Goal: Task Accomplishment & Management: Complete application form

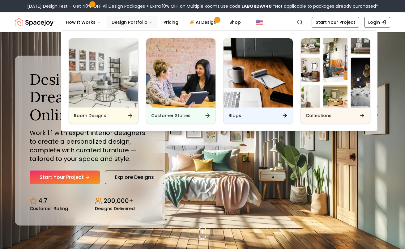
click at [134, 19] on button "Design Portfolio" at bounding box center [132, 22] width 51 height 12
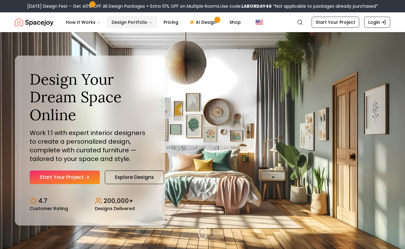
click at [141, 22] on button "Design Portfolio" at bounding box center [132, 22] width 51 height 12
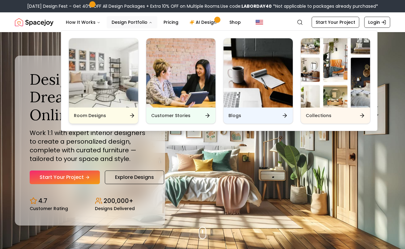
click at [113, 114] on div "Room Designs" at bounding box center [103, 115] width 69 height 16
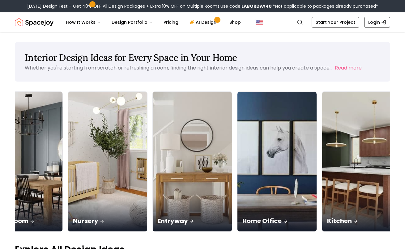
scroll to position [0, 201]
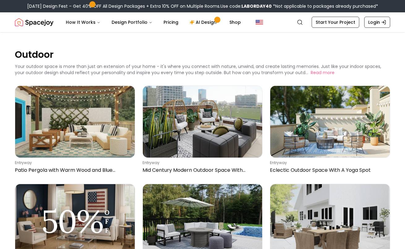
scroll to position [2, 0]
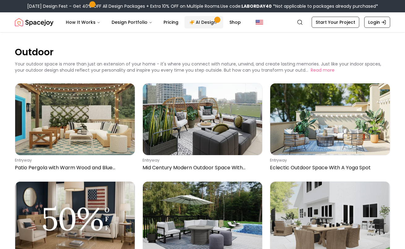
click at [203, 22] on link "AI Design" at bounding box center [203, 22] width 39 height 12
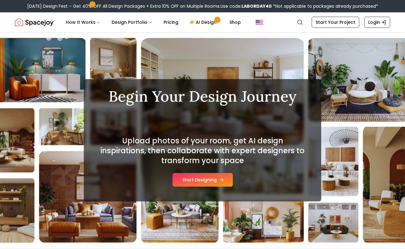
click at [204, 183] on button "Start Designing" at bounding box center [202, 180] width 60 height 14
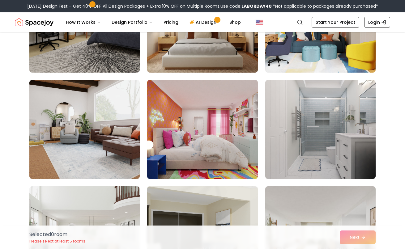
scroll to position [217, 0]
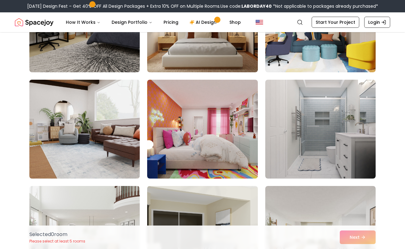
click at [91, 145] on img at bounding box center [85, 129] width 116 height 104
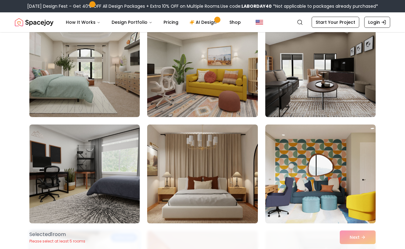
scroll to position [53, 0]
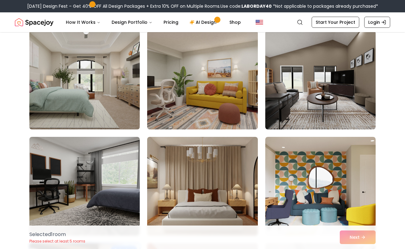
click at [92, 94] on img at bounding box center [85, 80] width 116 height 104
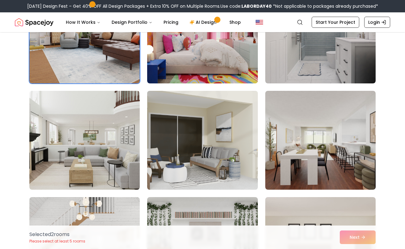
scroll to position [313, 0]
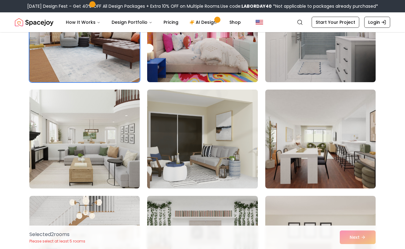
click at [201, 149] on img at bounding box center [202, 139] width 116 height 104
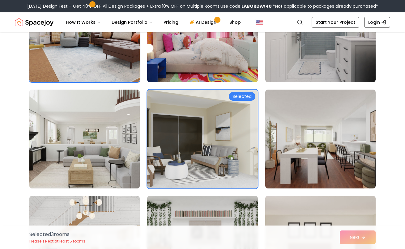
click at [111, 149] on img at bounding box center [85, 139] width 116 height 104
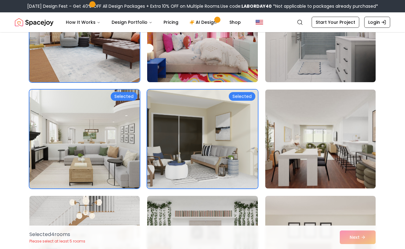
click at [296, 144] on img at bounding box center [320, 139] width 116 height 104
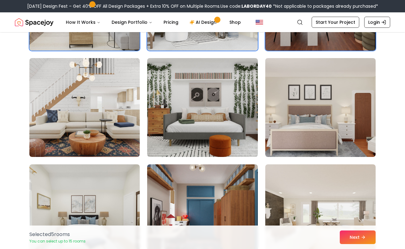
scroll to position [452, 0]
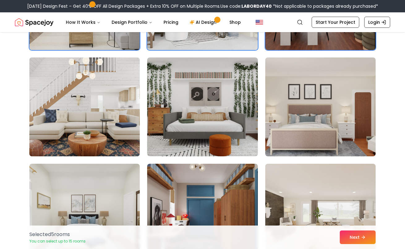
click at [86, 110] on img at bounding box center [85, 107] width 116 height 104
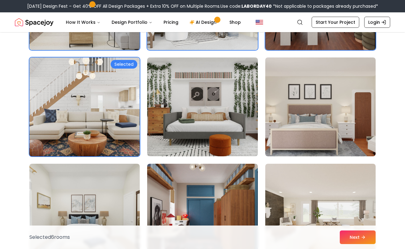
scroll to position [454, 0]
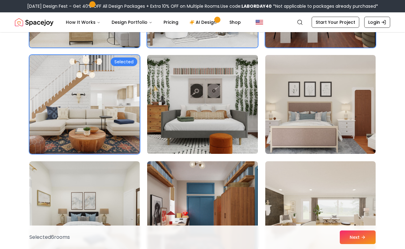
click at [202, 107] on img at bounding box center [202, 105] width 116 height 104
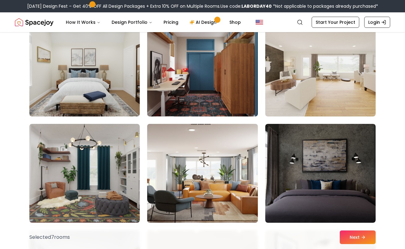
scroll to position [601, 0]
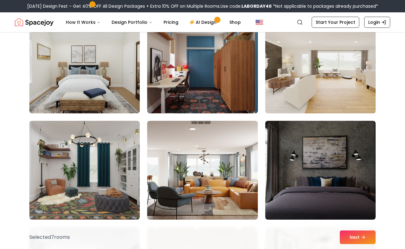
click at [324, 76] on img at bounding box center [320, 64] width 116 height 104
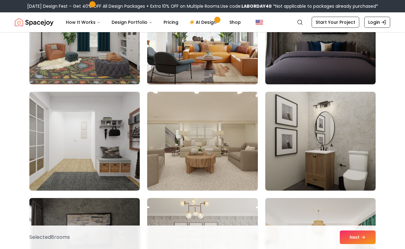
scroll to position [737, 0]
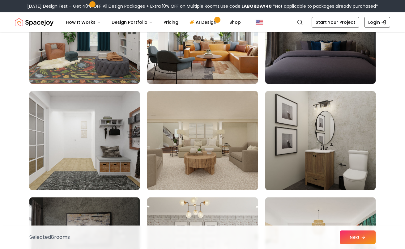
click at [203, 145] on img at bounding box center [202, 141] width 116 height 104
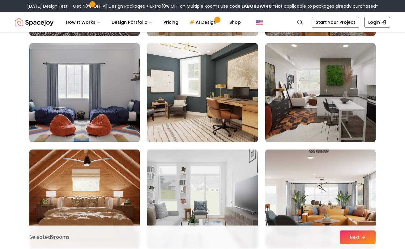
scroll to position [1316, 0]
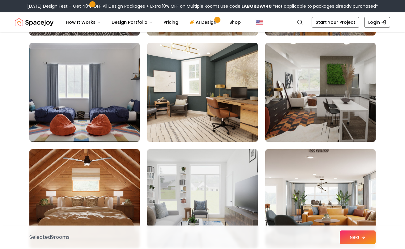
click at [323, 101] on img at bounding box center [320, 92] width 116 height 104
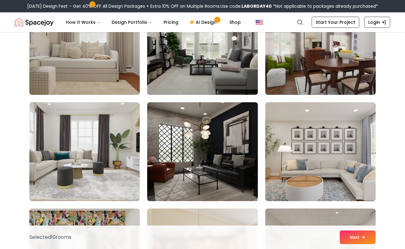
scroll to position [1684, 0]
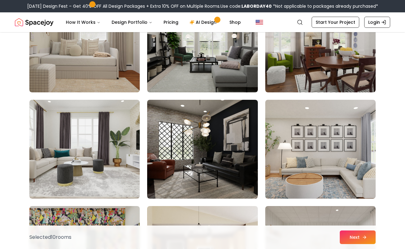
click at [350, 241] on button "Next" at bounding box center [357, 237] width 36 height 14
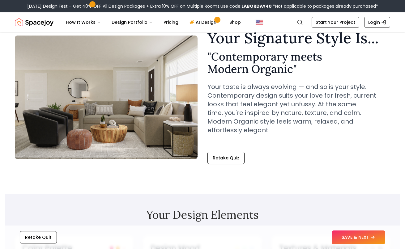
scroll to position [29, 0]
click at [351, 236] on button "SAVE & NEXT" at bounding box center [357, 237] width 53 height 14
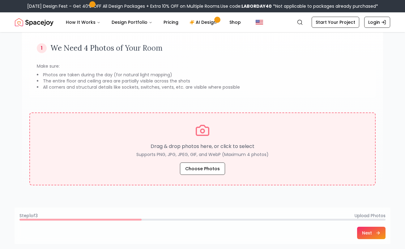
scroll to position [49, 0]
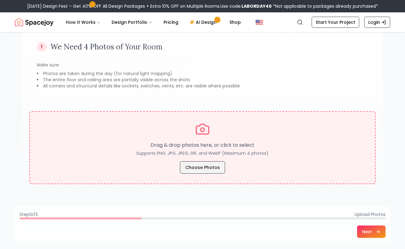
click at [204, 168] on button "Choose Photos" at bounding box center [202, 167] width 45 height 12
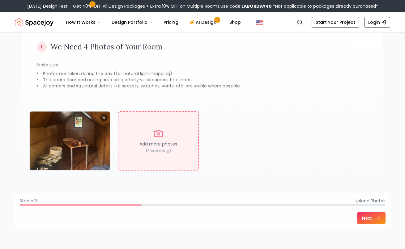
click at [157, 138] on div "Add more photos ( 3 remaining)" at bounding box center [158, 140] width 81 height 59
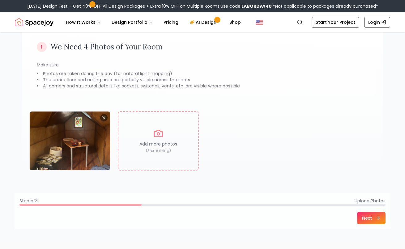
type input "**********"
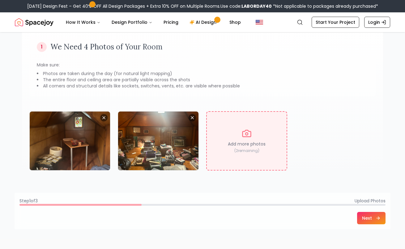
click at [247, 139] on div "Add more photos ( 2 remaining)" at bounding box center [246, 140] width 81 height 59
type input "**********"
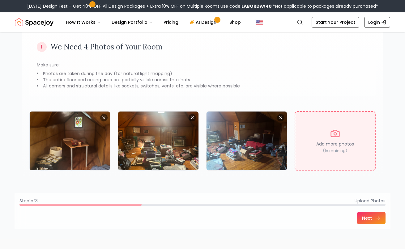
click at [338, 148] on div "Add more photos ( 1 remaining)" at bounding box center [334, 140] width 81 height 59
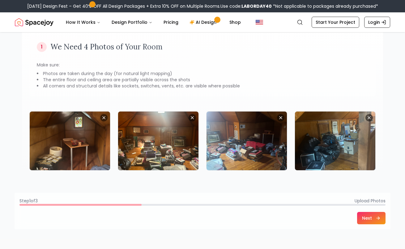
click at [368, 218] on button "Next" at bounding box center [371, 218] width 28 height 12
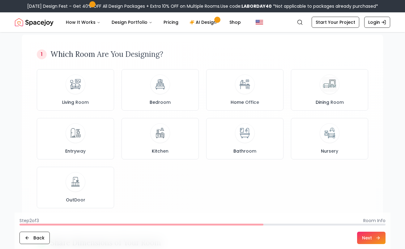
scroll to position [39, 0]
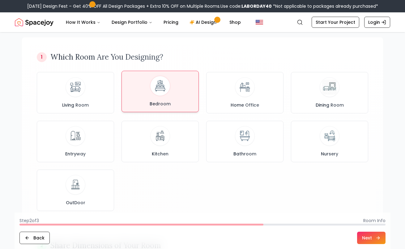
click at [160, 90] on img at bounding box center [160, 86] width 16 height 16
click at [372, 237] on button "Next" at bounding box center [371, 238] width 28 height 12
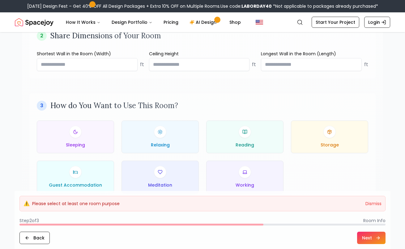
scroll to position [285, 0]
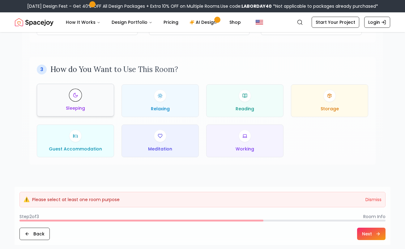
click at [93, 103] on div "Sleeping" at bounding box center [75, 100] width 67 height 22
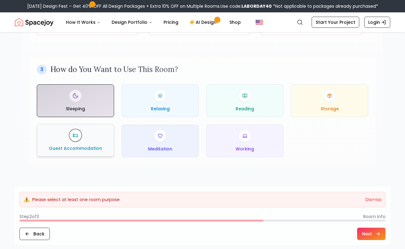
click at [95, 142] on div "Guest Accommodation" at bounding box center [75, 140] width 67 height 22
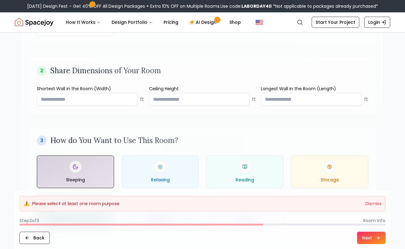
scroll to position [213, 0]
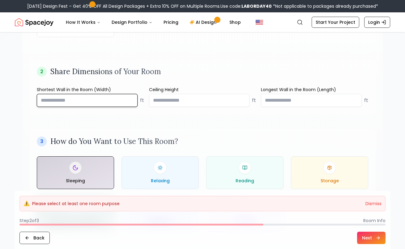
click at [131, 101] on input "*****" at bounding box center [87, 100] width 101 height 13
click at [131, 98] on input "*" at bounding box center [87, 100] width 101 height 13
click at [131, 98] on input "****" at bounding box center [87, 100] width 101 height 13
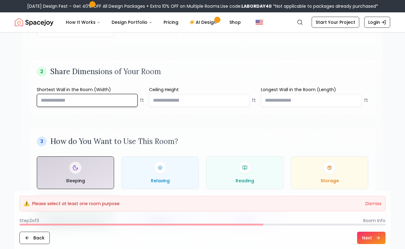
click at [131, 98] on input "****" at bounding box center [87, 100] width 101 height 13
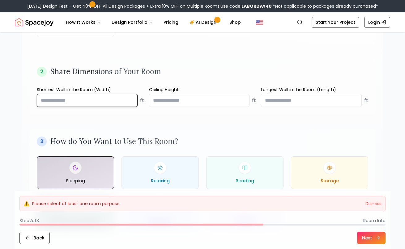
click at [131, 98] on input "****" at bounding box center [87, 100] width 101 height 13
click at [131, 98] on input "***" at bounding box center [87, 100] width 101 height 13
click at [131, 98] on input "****" at bounding box center [87, 100] width 101 height 13
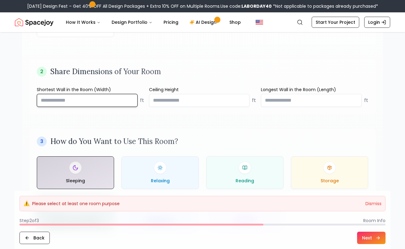
type input "*"
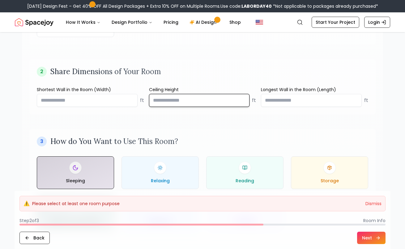
click at [163, 102] on input "number" at bounding box center [199, 100] width 101 height 13
type input "*"
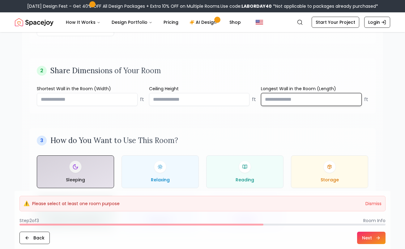
click at [273, 102] on input "number" at bounding box center [311, 99] width 101 height 13
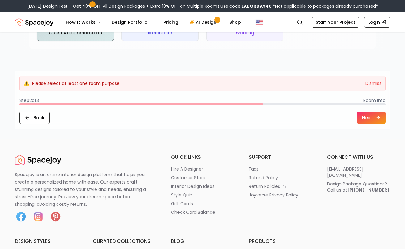
scroll to position [405, 0]
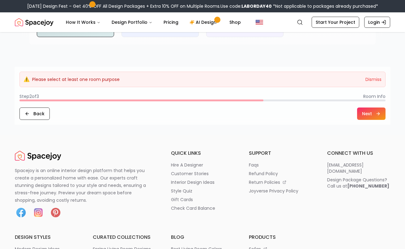
type input "**"
click at [370, 118] on button "Next" at bounding box center [371, 113] width 28 height 12
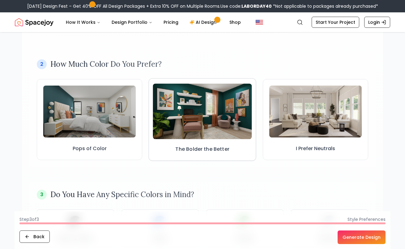
scroll to position [166, 0]
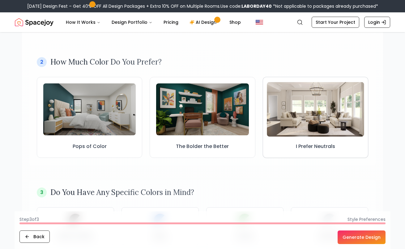
click at [305, 120] on img at bounding box center [315, 109] width 97 height 55
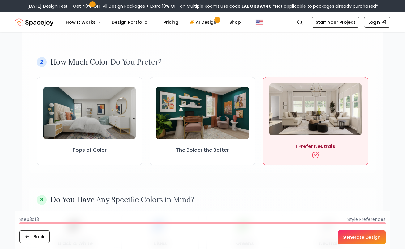
click at [357, 235] on button "Generate Design" at bounding box center [361, 237] width 48 height 14
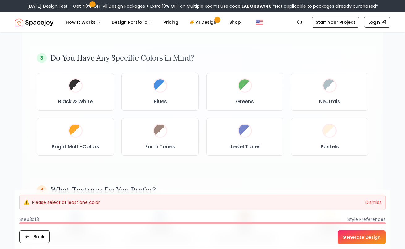
scroll to position [309, 0]
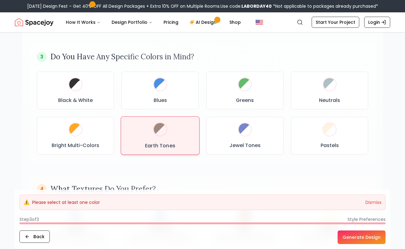
click at [166, 134] on div "Earth Tones" at bounding box center [160, 136] width 68 height 28
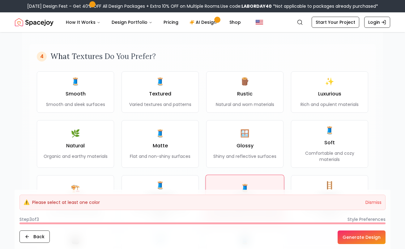
scroll to position [441, 0]
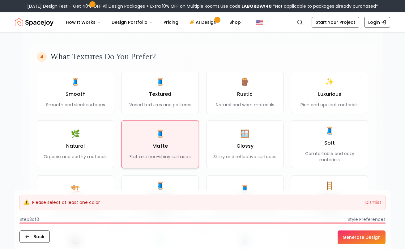
click at [157, 138] on span "🧵" at bounding box center [159, 134] width 9 height 10
click at [362, 239] on button "Generate Design" at bounding box center [361, 237] width 48 height 14
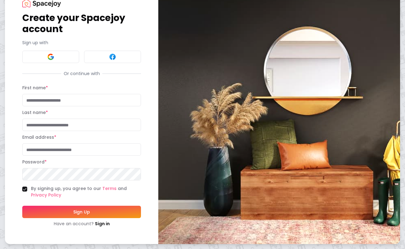
scroll to position [23, 0]
type input "*****"
type input "**********"
click at [85, 213] on button "Sign Up" at bounding box center [81, 212] width 119 height 12
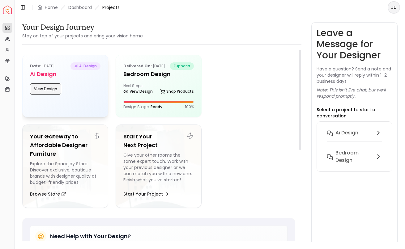
click at [45, 88] on button "View Design" at bounding box center [45, 88] width 31 height 11
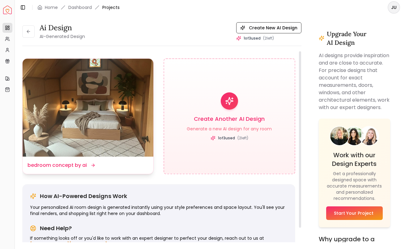
click at [93, 165] on icon at bounding box center [94, 165] width 2 height 3
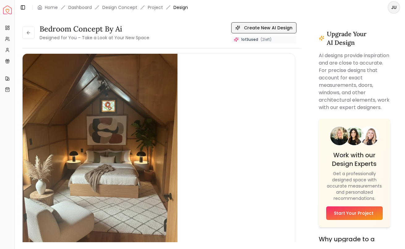
click at [260, 25] on button "Create New AI Design" at bounding box center [263, 27] width 65 height 11
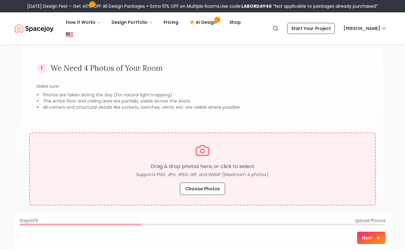
scroll to position [49, 0]
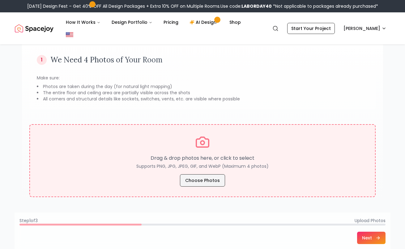
click at [205, 174] on button "Choose Photos" at bounding box center [202, 180] width 45 height 12
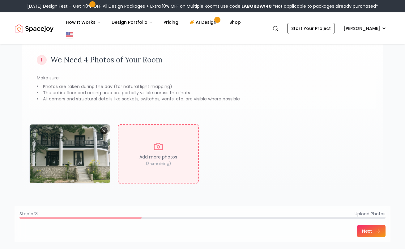
click at [102, 128] on icon "Remove image" at bounding box center [103, 130] width 5 height 5
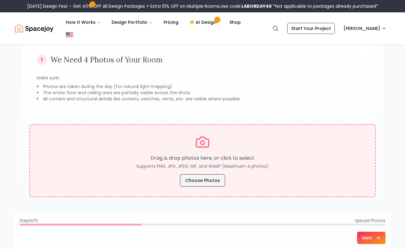
click at [203, 174] on button "Choose Photos" at bounding box center [202, 180] width 45 height 12
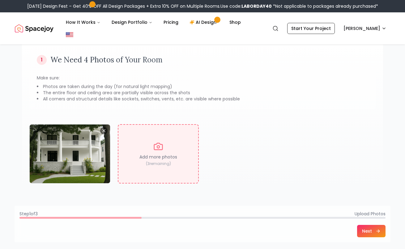
click at [367, 225] on button "Next" at bounding box center [371, 231] width 28 height 12
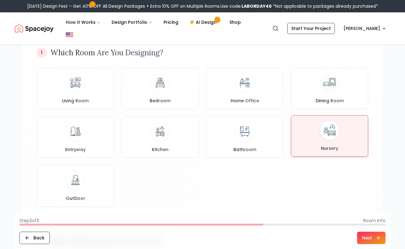
scroll to position [56, 0]
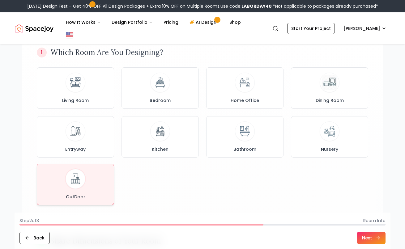
click at [83, 172] on img at bounding box center [75, 179] width 16 height 16
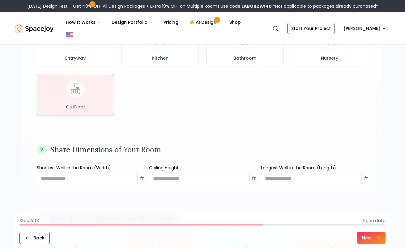
scroll to position [157, 0]
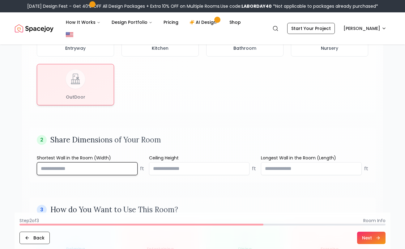
click at [49, 162] on input "number" at bounding box center [87, 168] width 101 height 13
type input "*"
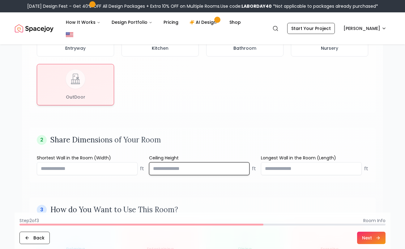
click at [165, 162] on input "number" at bounding box center [199, 168] width 101 height 13
type input "*"
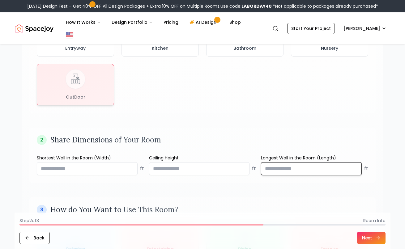
click at [288, 162] on input "number" at bounding box center [311, 168] width 101 height 13
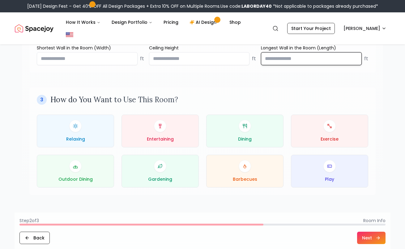
scroll to position [268, 0]
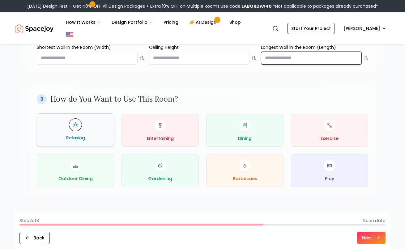
type input "**"
click at [82, 119] on div "Relaxing" at bounding box center [75, 130] width 67 height 22
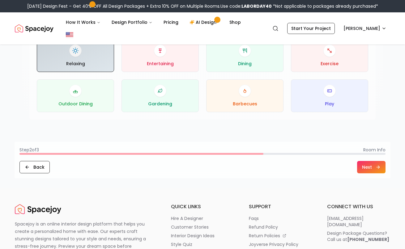
scroll to position [343, 0]
click at [370, 160] on button "Next" at bounding box center [371, 166] width 28 height 12
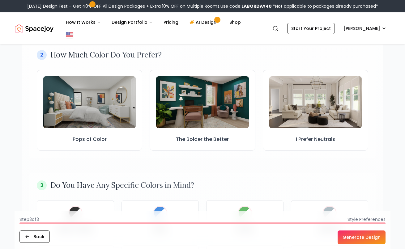
scroll to position [187, 0]
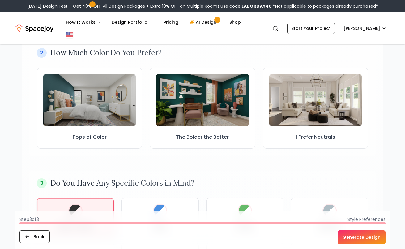
click at [77, 204] on div at bounding box center [75, 210] width 12 height 12
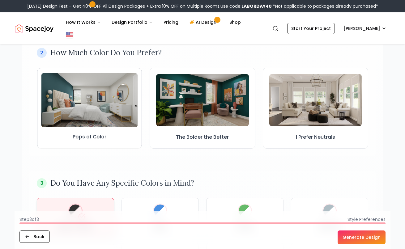
click at [90, 94] on img at bounding box center [89, 100] width 96 height 54
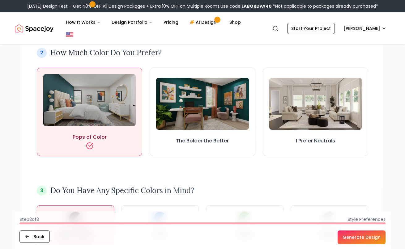
click at [352, 236] on button "Generate Design" at bounding box center [361, 237] width 48 height 14
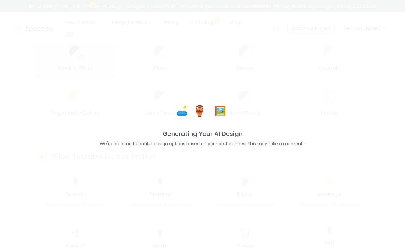
scroll to position [355, 0]
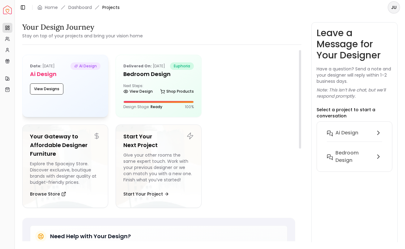
scroll to position [6, 0]
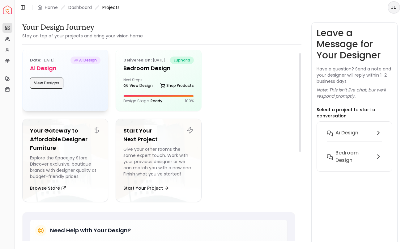
click at [49, 84] on button "View Designs" at bounding box center [46, 83] width 33 height 11
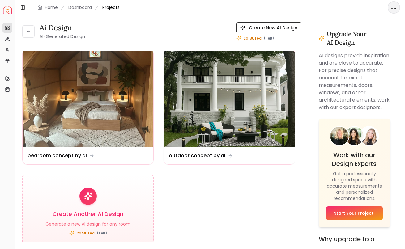
scroll to position [0, 0]
click at [394, 6] on html "Spacejoy Dashboard Overview Projects My Referrals My Profile Gift Card Balance …" at bounding box center [202, 124] width 405 height 249
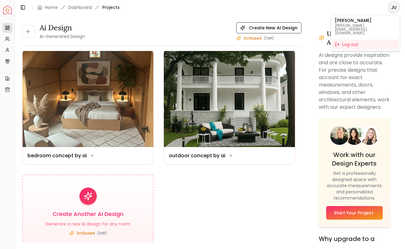
click at [157, 35] on html "Spacejoy Dashboard Overview Projects My Referrals My Profile Gift Card Balance …" at bounding box center [202, 124] width 405 height 249
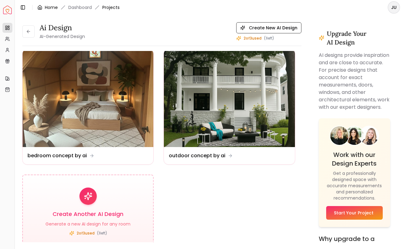
click at [44, 7] on div "Home" at bounding box center [47, 7] width 20 height 6
click at [49, 6] on link "Home" at bounding box center [51, 7] width 13 height 6
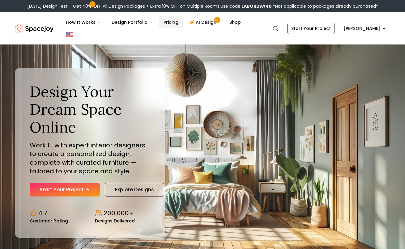
scroll to position [1, 0]
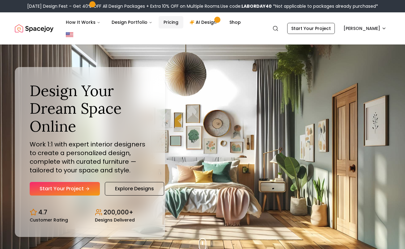
click at [172, 20] on link "Pricing" at bounding box center [170, 22] width 25 height 12
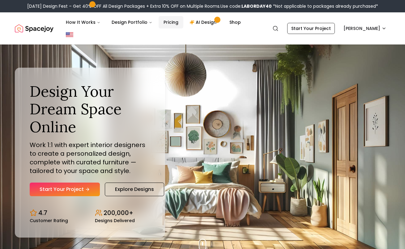
scroll to position [0, 0]
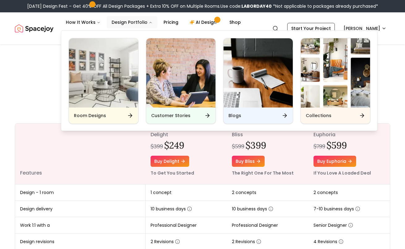
click at [130, 23] on button "Design Portfolio" at bounding box center [132, 22] width 51 height 12
click at [112, 118] on div "Room Designs" at bounding box center [103, 115] width 69 height 16
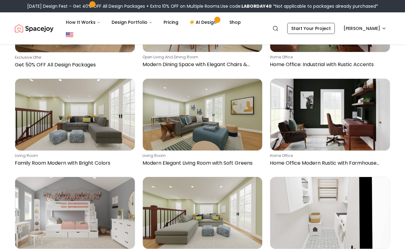
scroll to position [375, 0]
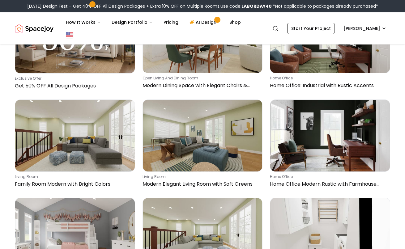
click at [292, 10] on div "Labor Day Design Fest – Get 40% OFF All Design Packages + Extra 10% OFF on Mult…" at bounding box center [202, 6] width 405 height 12
click at [278, 25] on icon "Global" at bounding box center [275, 28] width 6 height 6
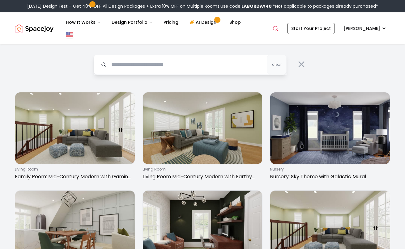
click at [164, 54] on input "text" at bounding box center [190, 64] width 193 height 20
click at [133, 55] on input "text" at bounding box center [190, 64] width 193 height 20
drag, startPoint x: 62, startPoint y: 65, endPoint x: 93, endPoint y: 63, distance: 30.6
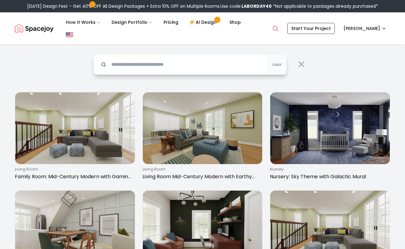
click at [115, 54] on input "text" at bounding box center [190, 64] width 193 height 20
type input "*****"
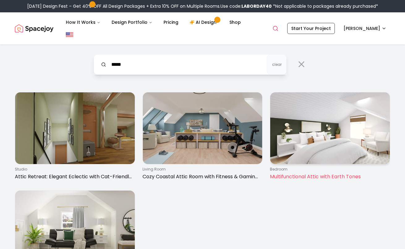
click at [336, 126] on img at bounding box center [330, 128] width 120 height 72
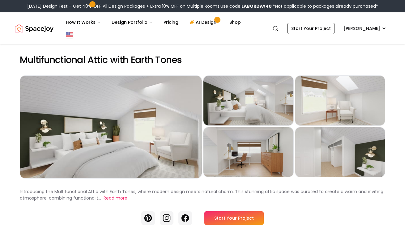
click at [116, 195] on button "Read more" at bounding box center [115, 198] width 24 height 6
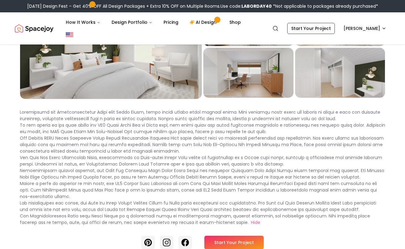
scroll to position [81, 0]
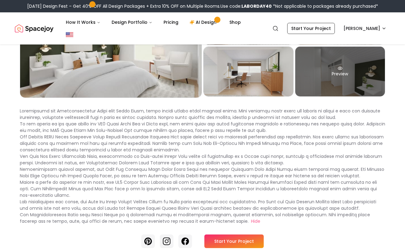
click at [337, 69] on div "Preview" at bounding box center [340, 72] width 90 height 50
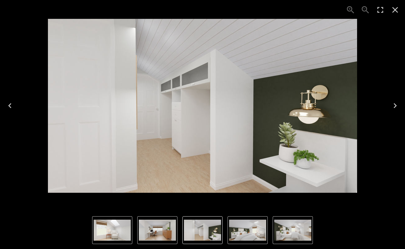
click at [158, 233] on img "4 of 5" at bounding box center [157, 230] width 37 height 21
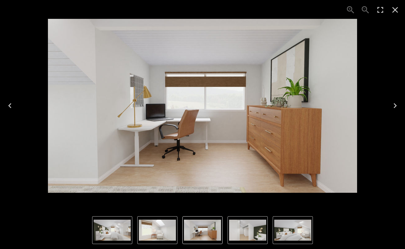
click at [199, 232] on img "4 of 5" at bounding box center [202, 230] width 37 height 21
click at [252, 231] on img "5 of 5" at bounding box center [247, 230] width 37 height 21
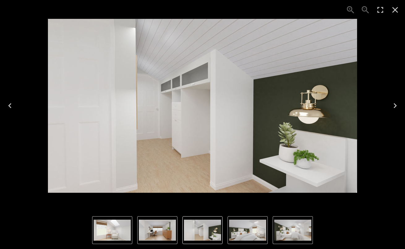
click at [298, 233] on img "2 of 5" at bounding box center [292, 230] width 37 height 21
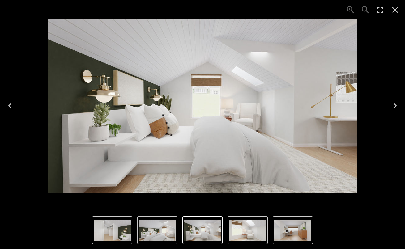
click at [394, 8] on icon "Close" at bounding box center [395, 10] width 10 height 10
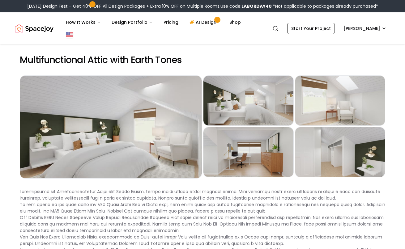
scroll to position [0, 0]
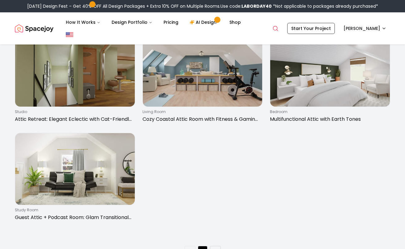
scroll to position [65, 0]
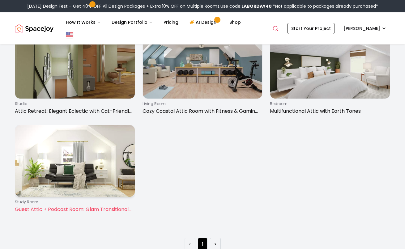
click at [61, 159] on img at bounding box center [75, 161] width 120 height 72
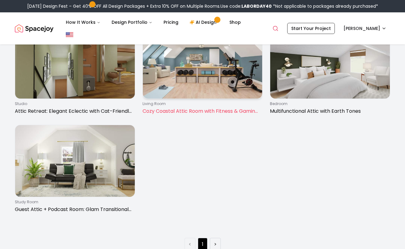
click at [208, 62] on img at bounding box center [203, 63] width 120 height 72
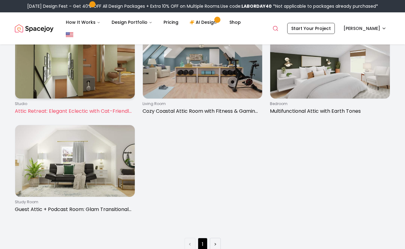
click at [90, 73] on img at bounding box center [75, 63] width 120 height 72
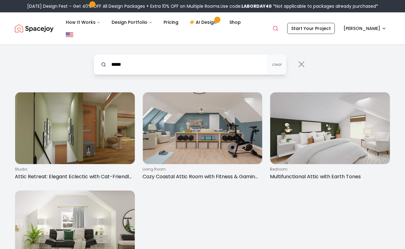
scroll to position [0, 0]
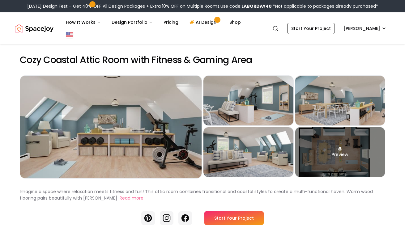
click at [316, 152] on div "Preview" at bounding box center [340, 152] width 90 height 50
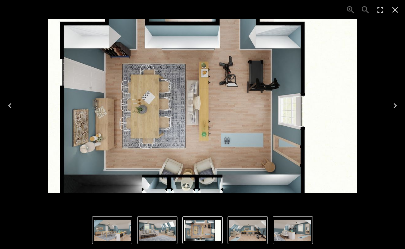
click at [394, 10] on icon "Close" at bounding box center [395, 10] width 10 height 10
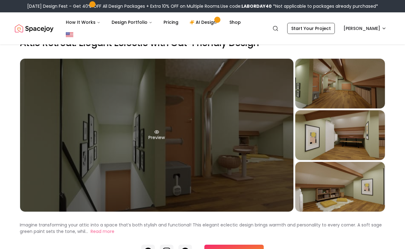
scroll to position [16, 0]
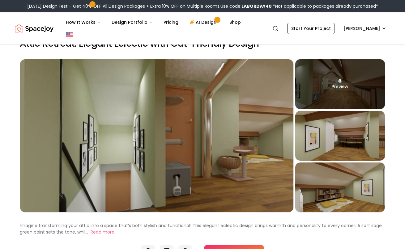
click at [334, 74] on div "Preview" at bounding box center [340, 84] width 90 height 50
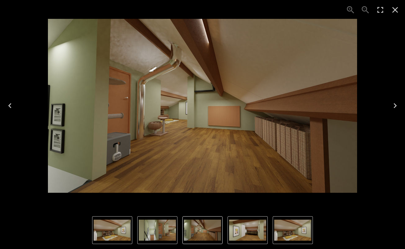
click at [393, 107] on icon "Next" at bounding box center [395, 106] width 10 height 10
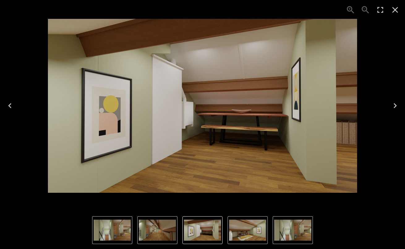
click at [393, 107] on icon "Next" at bounding box center [395, 106] width 10 height 10
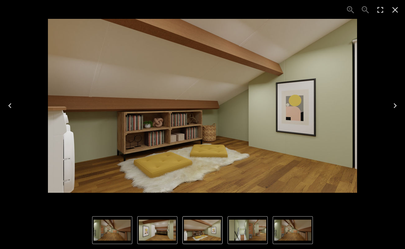
click at [393, 107] on icon "Next" at bounding box center [395, 106] width 10 height 10
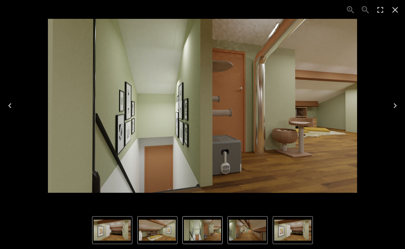
click at [393, 12] on icon "Close" at bounding box center [395, 10] width 6 height 6
